Goal: Use online tool/utility: Utilize a website feature to perform a specific function

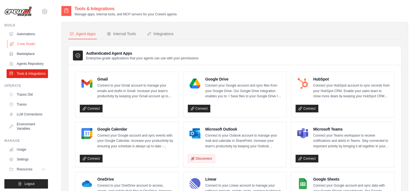
click at [21, 45] on link "Crew Studio" at bounding box center [27, 43] width 41 height 9
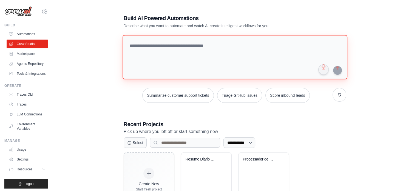
click at [197, 38] on textarea at bounding box center [234, 57] width 225 height 44
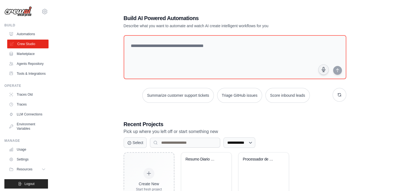
click at [22, 45] on link "Crew Studio" at bounding box center [27, 43] width 41 height 9
